Goal: Transaction & Acquisition: Purchase product/service

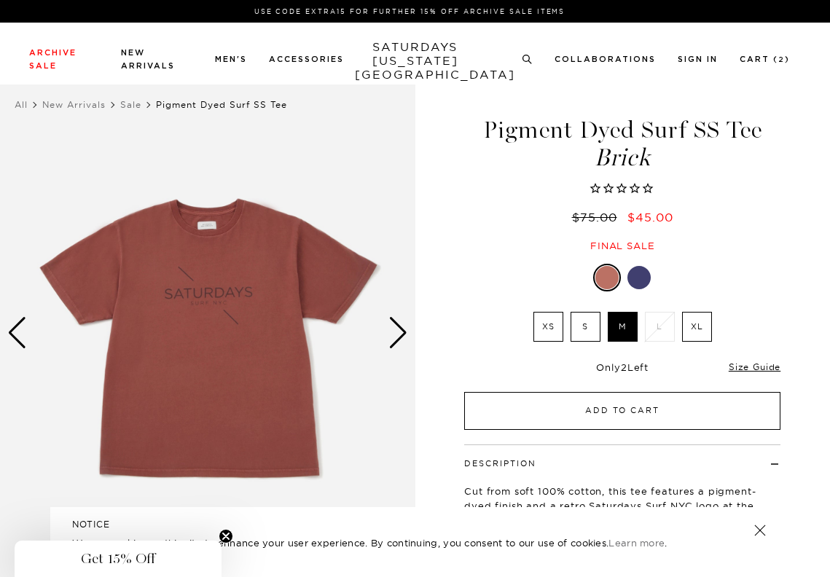
click at [611, 414] on button "Add to Cart" at bounding box center [622, 411] width 316 height 38
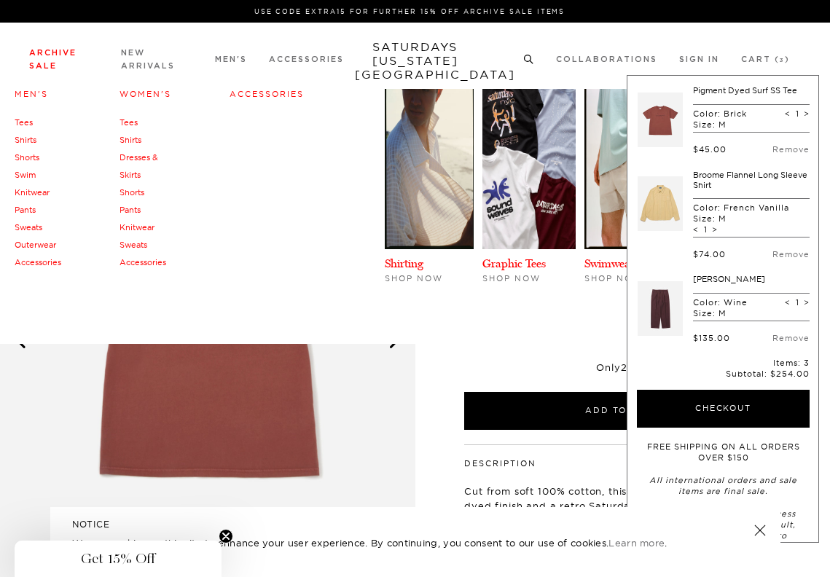
click at [49, 52] on link "Archive Sale" at bounding box center [52, 59] width 47 height 21
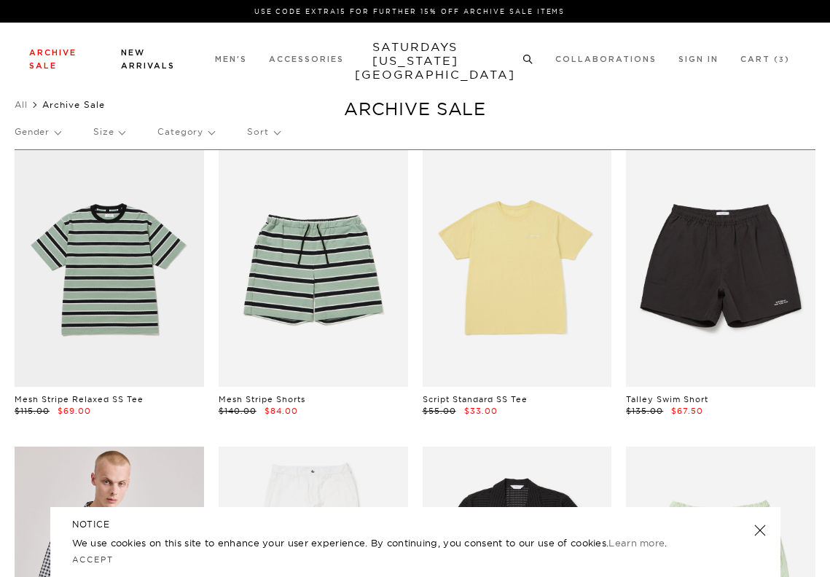
click at [130, 56] on link "New Arrivals" at bounding box center [148, 59] width 54 height 21
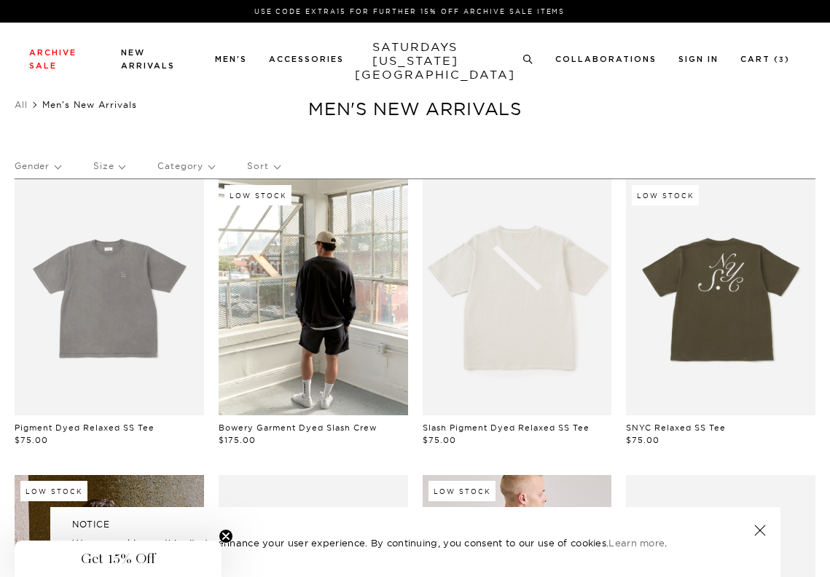
click at [111, 162] on p "Size" at bounding box center [108, 166] width 31 height 34
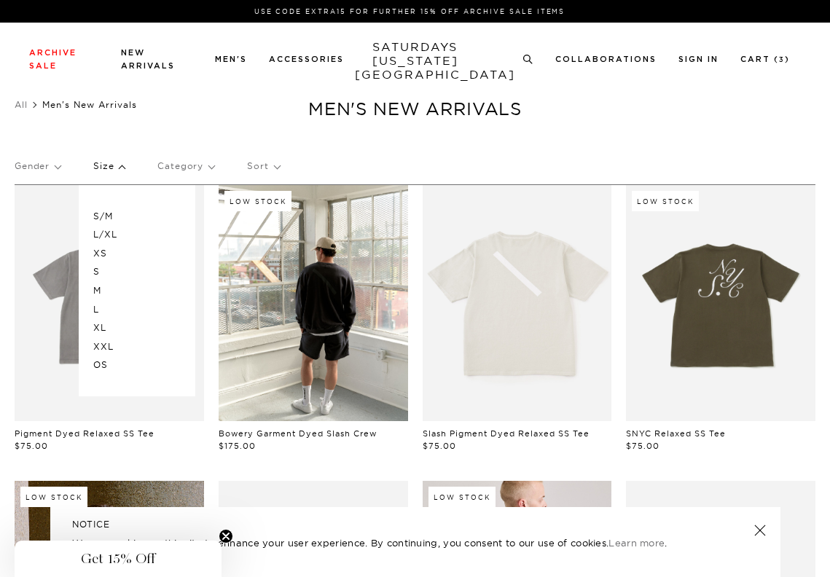
click at [110, 286] on p "M" at bounding box center [136, 290] width 87 height 19
